Goal: Navigation & Orientation: Find specific page/section

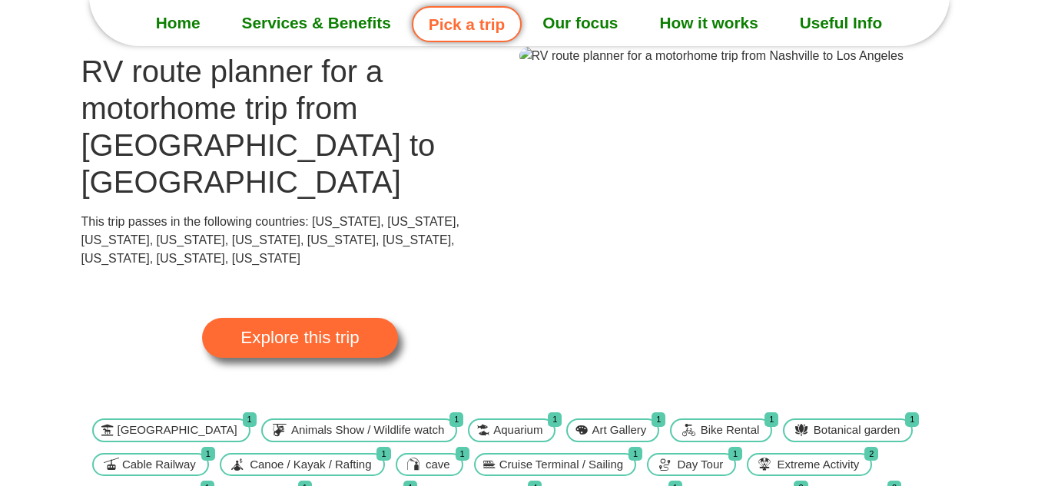
scroll to position [93, 0]
click at [363, 319] on link "Explore this trip" at bounding box center [299, 339] width 195 height 40
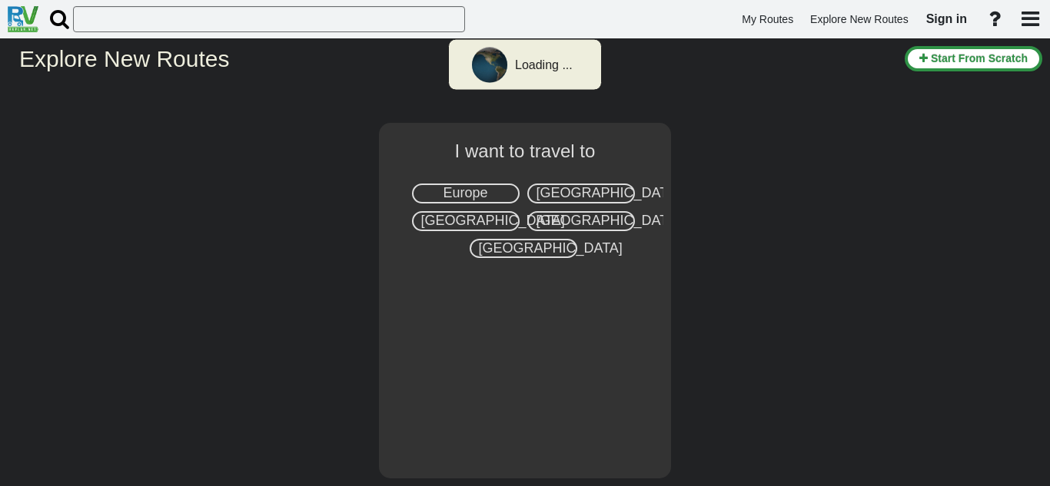
select select "number:2"
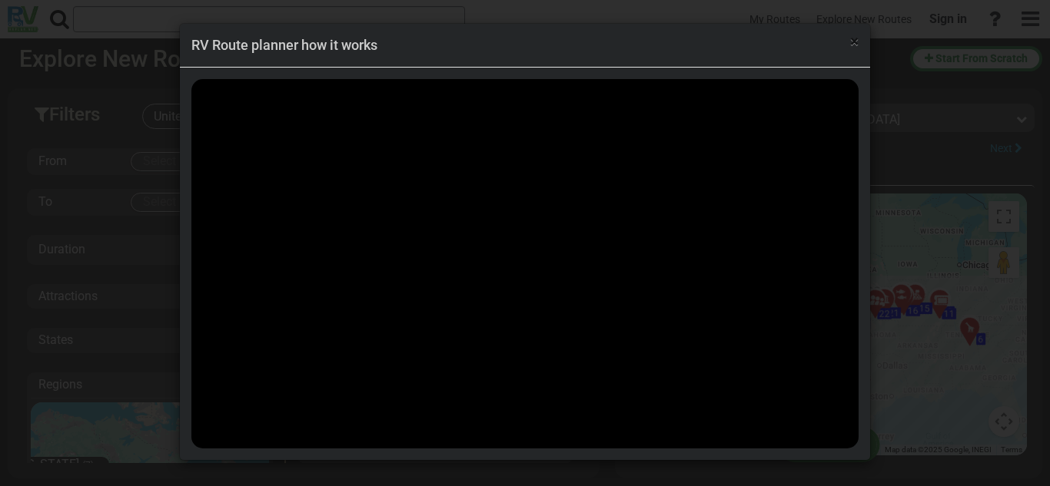
scroll to position [54872, 0]
click at [853, 39] on span "×" at bounding box center [854, 41] width 8 height 18
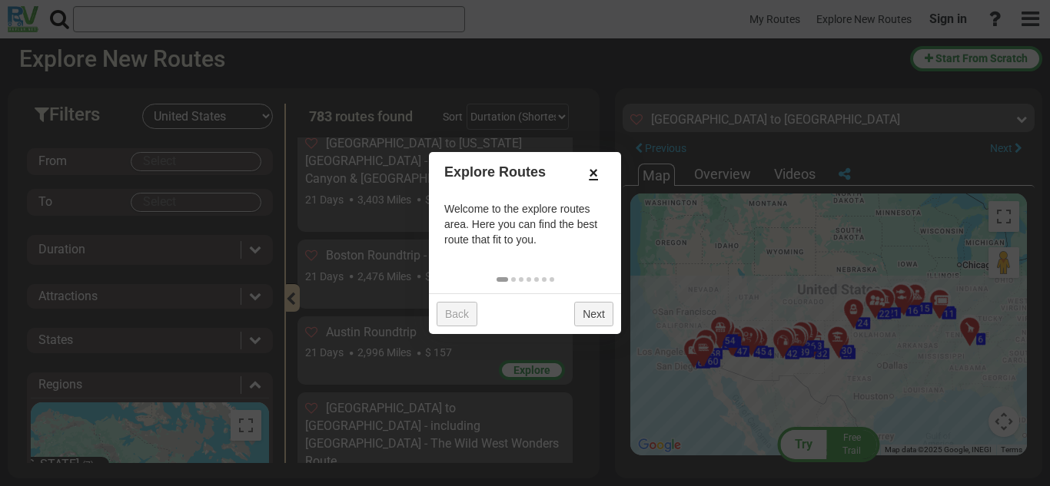
click at [600, 173] on link "×" at bounding box center [593, 173] width 25 height 26
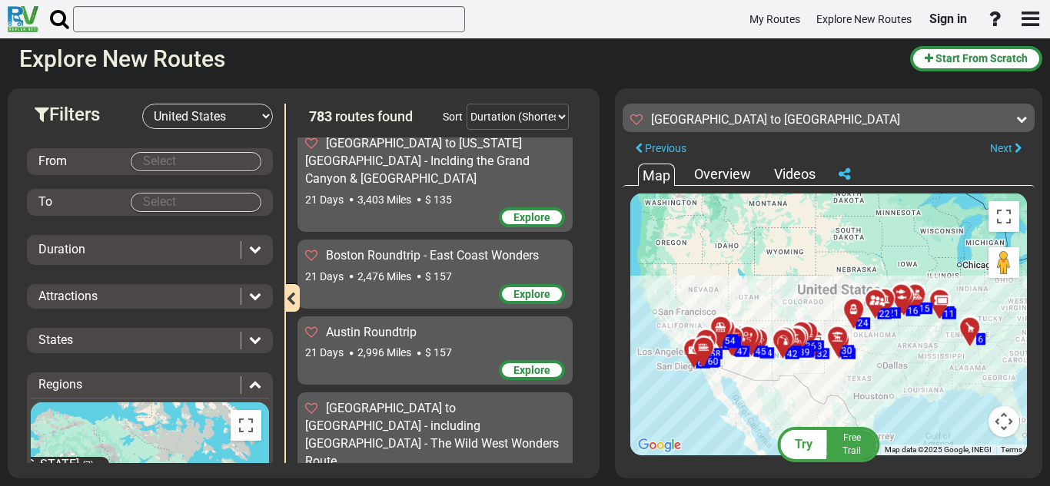
click at [729, 170] on div "Overview" at bounding box center [722, 174] width 65 height 20
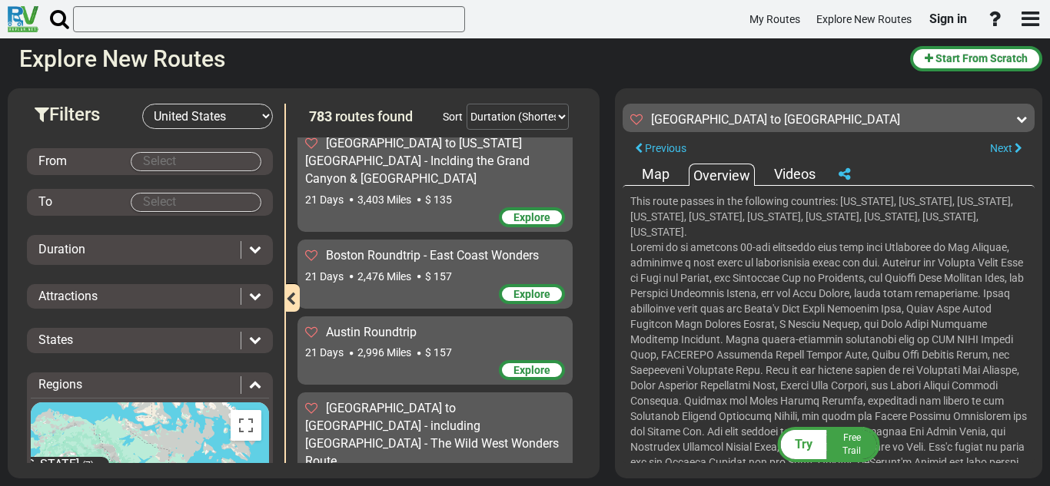
click at [658, 171] on div "Map" at bounding box center [655, 174] width 35 height 20
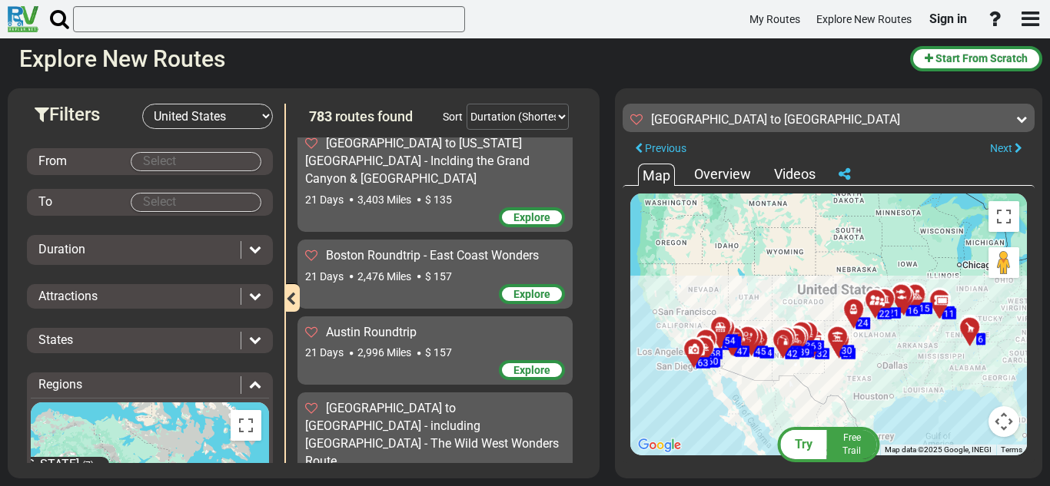
click at [742, 186] on div "← Move left → Move right ↑ Move up ↓ Move down + Zoom in - Zoom out Home Jump l…" at bounding box center [828, 324] width 412 height 277
click at [738, 179] on div "Overview" at bounding box center [722, 174] width 65 height 20
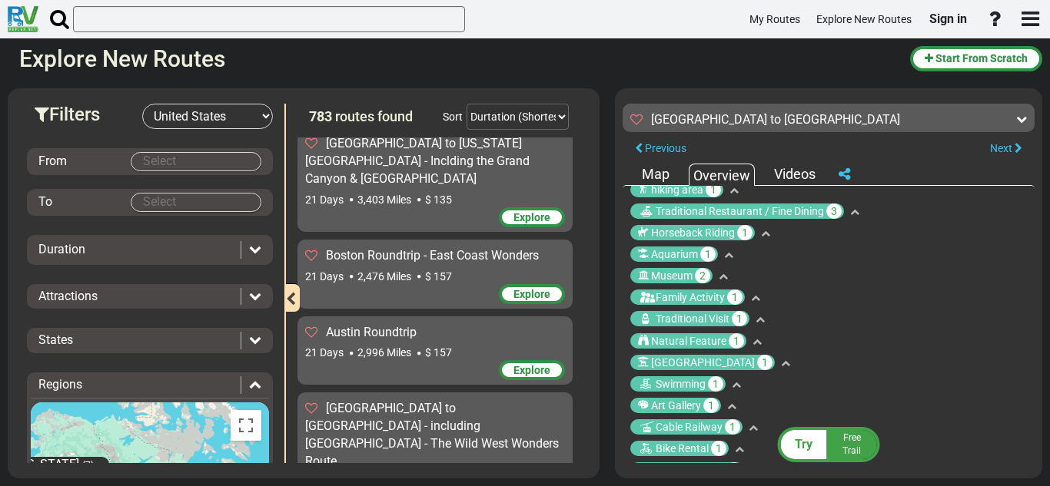
scroll to position [774, 0]
